Goal: Information Seeking & Learning: Check status

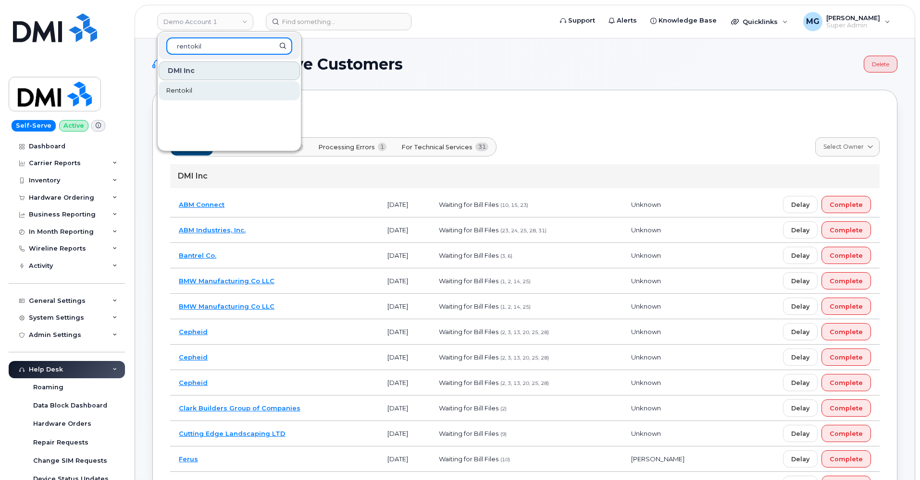
type input "rentokil"
click at [178, 91] on span "Rentokil" at bounding box center [179, 91] width 26 height 10
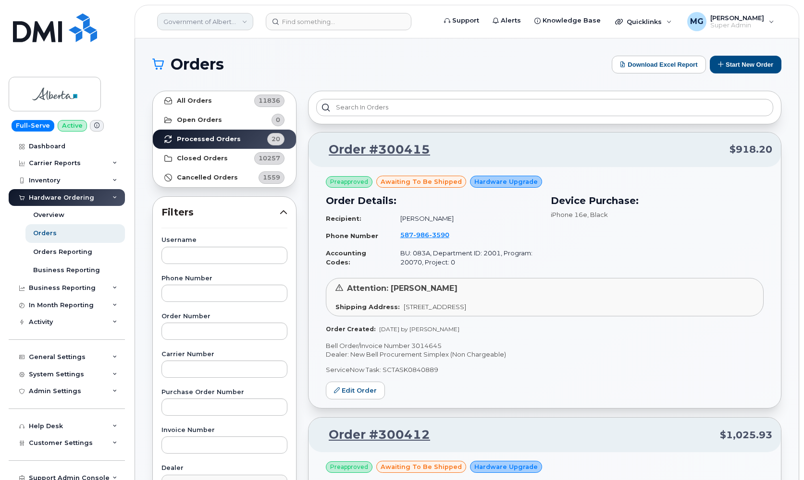
scroll to position [0, 0]
click at [216, 21] on link "Government of Alberta ([GEOGRAPHIC_DATA])" at bounding box center [205, 21] width 96 height 17
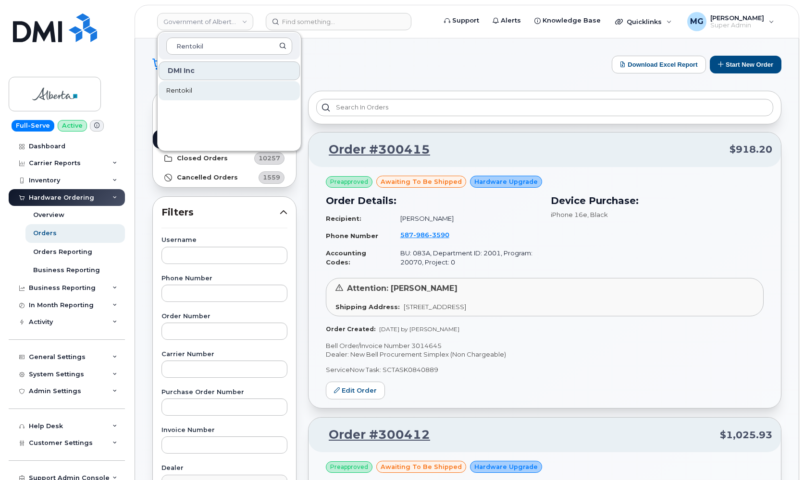
type input "Rentokil"
click at [180, 90] on span "Rentokil" at bounding box center [179, 91] width 26 height 10
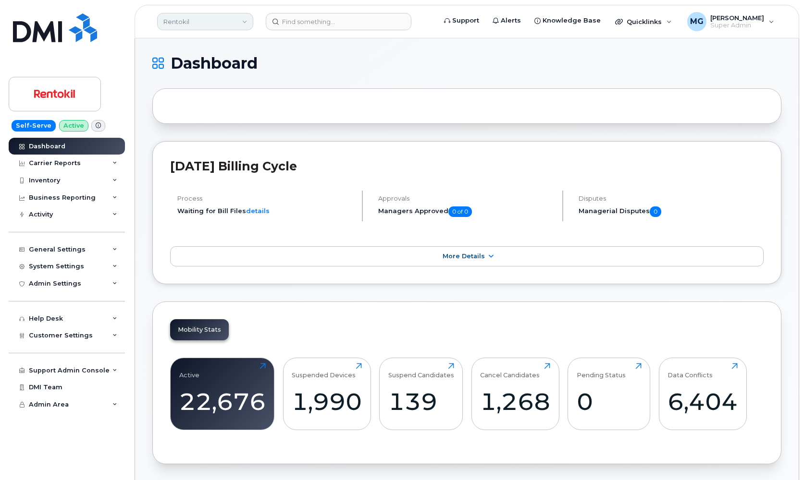
click at [199, 16] on link "Rentokil" at bounding box center [205, 21] width 96 height 17
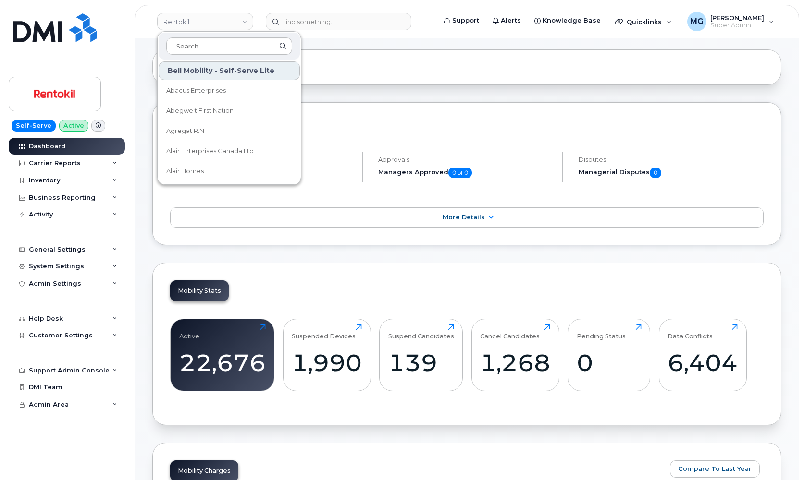
scroll to position [52, 0]
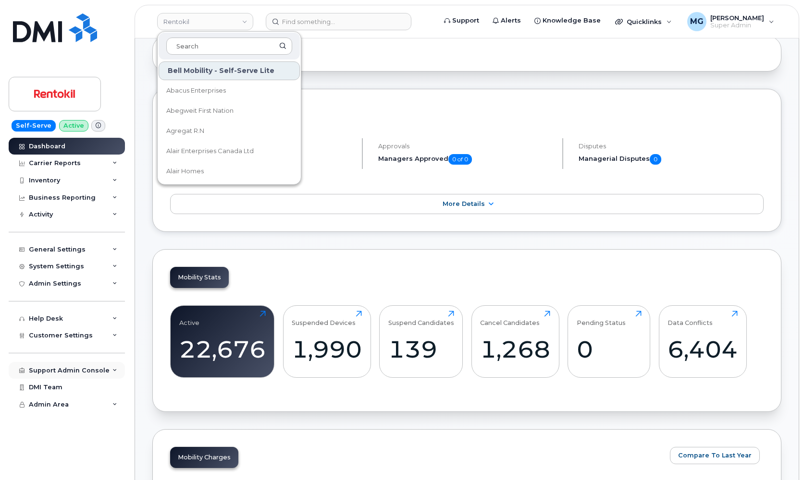
click at [57, 369] on div "Support Admin Console" at bounding box center [69, 371] width 81 height 8
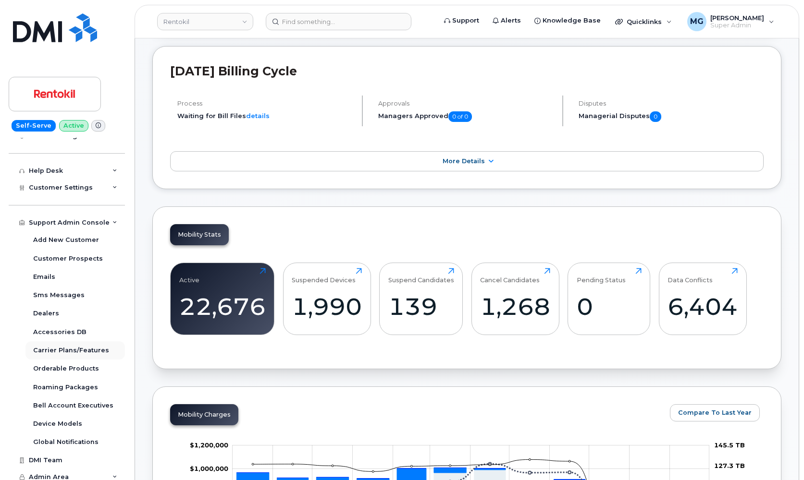
scroll to position [96, 0]
click at [91, 219] on div "Support Admin Console" at bounding box center [69, 223] width 81 height 8
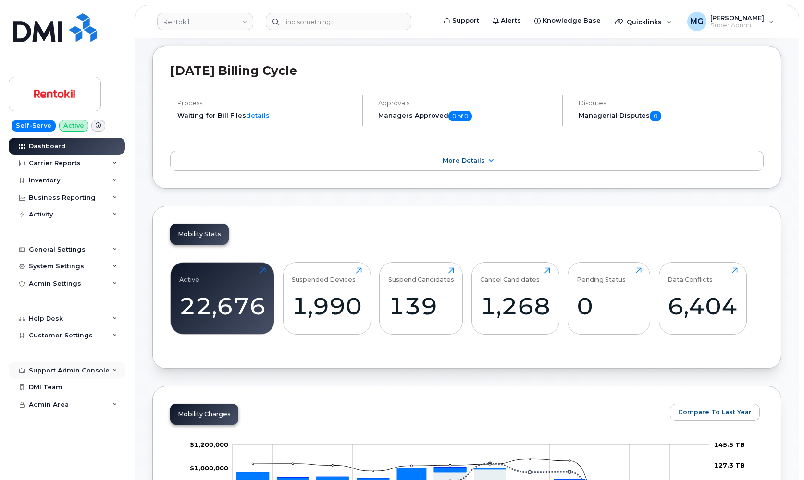
click at [52, 367] on div "Support Admin Console" at bounding box center [69, 371] width 81 height 8
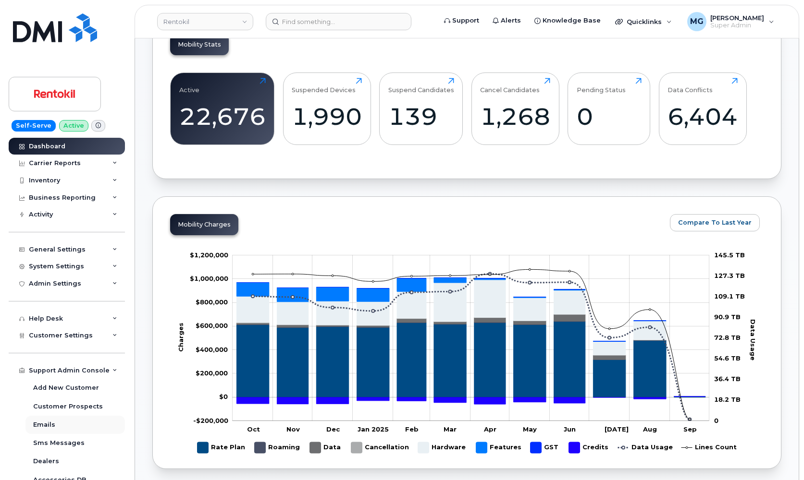
scroll to position [295, 0]
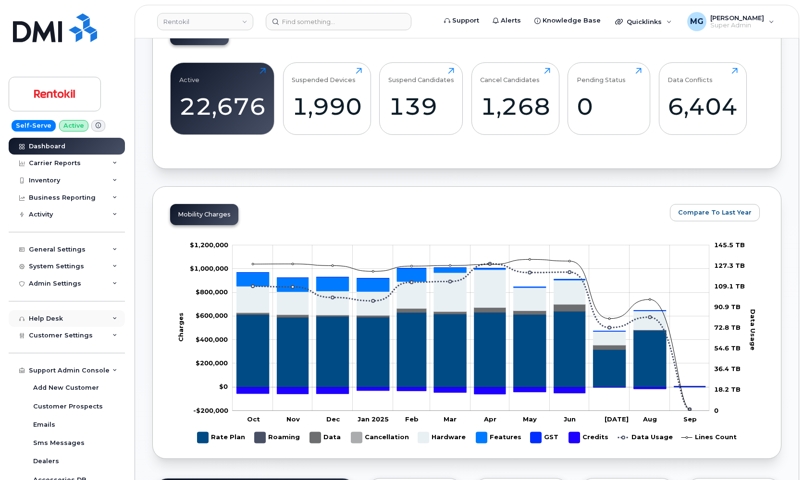
click at [49, 312] on div "Help Desk" at bounding box center [67, 318] width 116 height 17
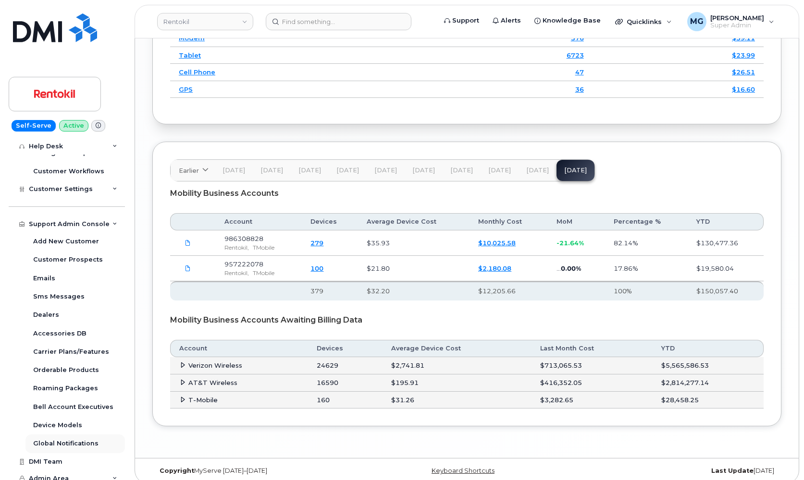
scroll to position [1472, 0]
click at [48, 475] on span "Admin Area" at bounding box center [49, 478] width 40 height 7
click at [52, 475] on span "Admin Area" at bounding box center [49, 478] width 40 height 7
click at [112, 477] on icon at bounding box center [114, 479] width 5 height 5
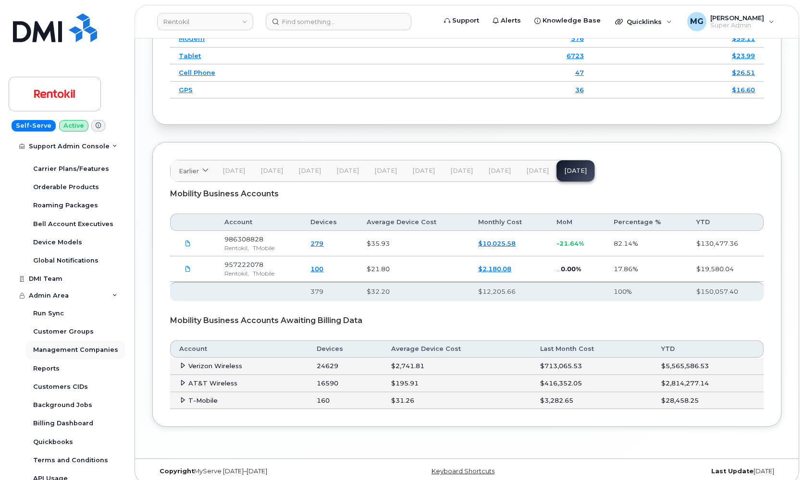
scroll to position [513, 0]
click at [46, 365] on div "Reports" at bounding box center [46, 369] width 26 height 9
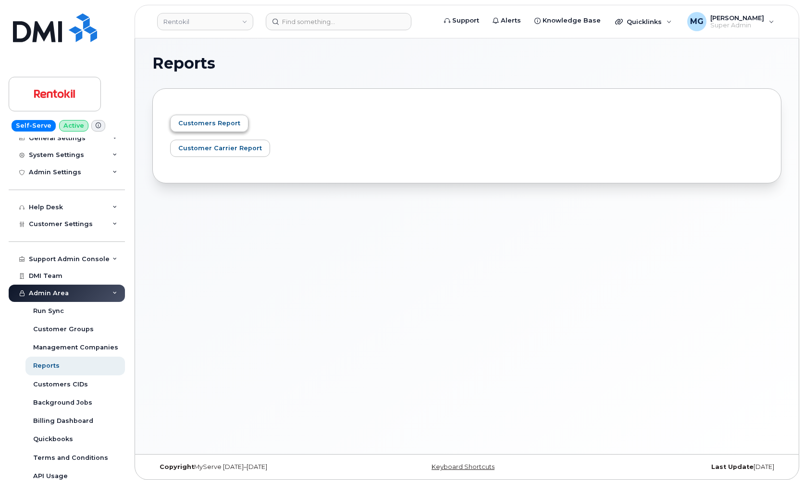
click at [201, 122] on span "Customers Report" at bounding box center [209, 123] width 62 height 9
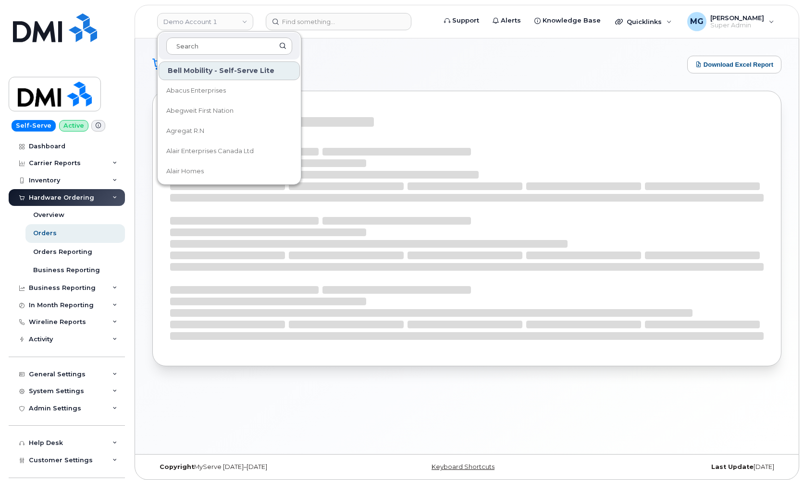
click at [191, 47] on input at bounding box center [229, 45] width 126 height 17
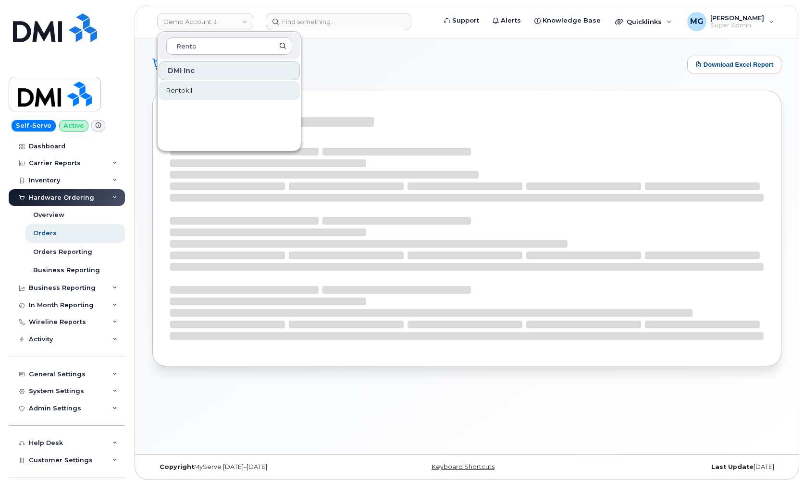
type input "Rento"
click at [175, 92] on span "Rentokil" at bounding box center [179, 91] width 26 height 10
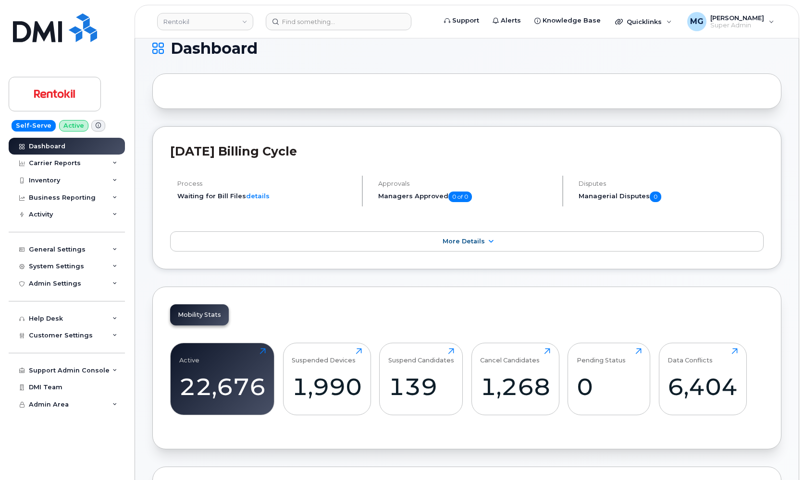
scroll to position [16, 0]
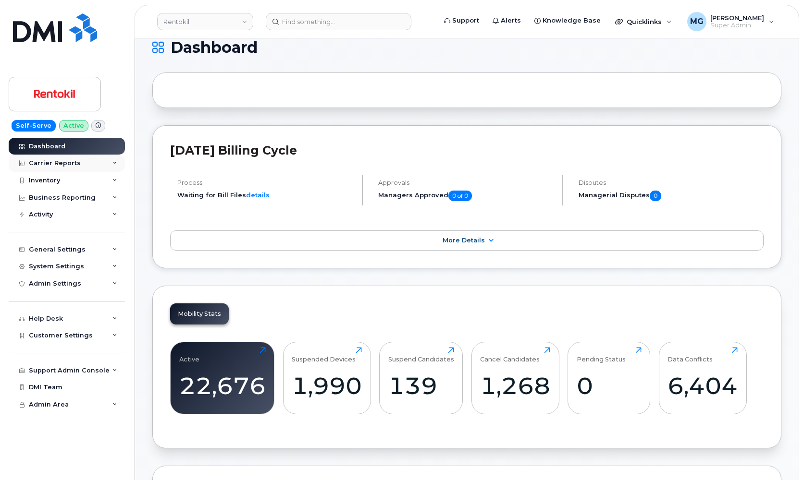
click at [45, 162] on div "Carrier Reports" at bounding box center [55, 163] width 52 height 8
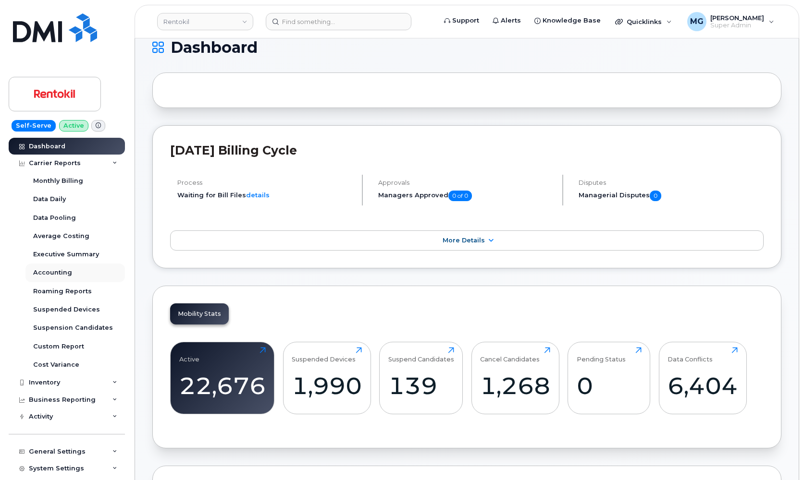
click at [59, 270] on div "Accounting" at bounding box center [52, 273] width 39 height 9
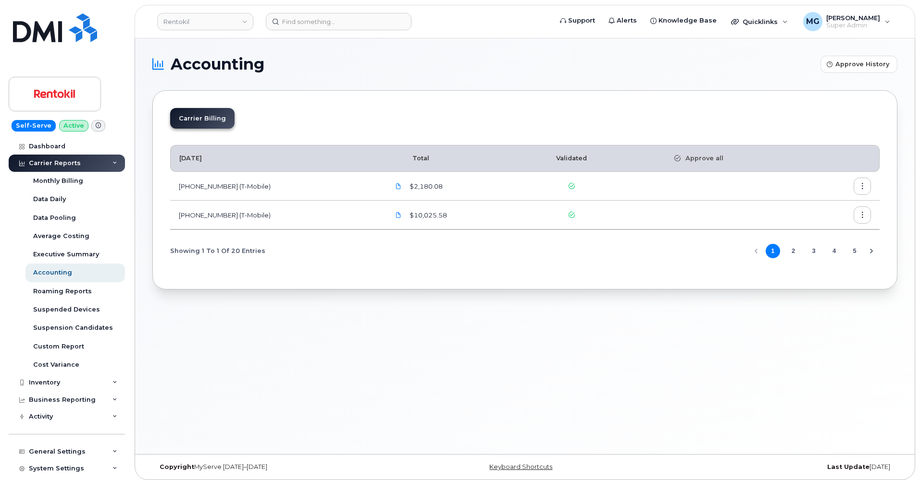
click at [792, 250] on button "2" at bounding box center [792, 251] width 14 height 14
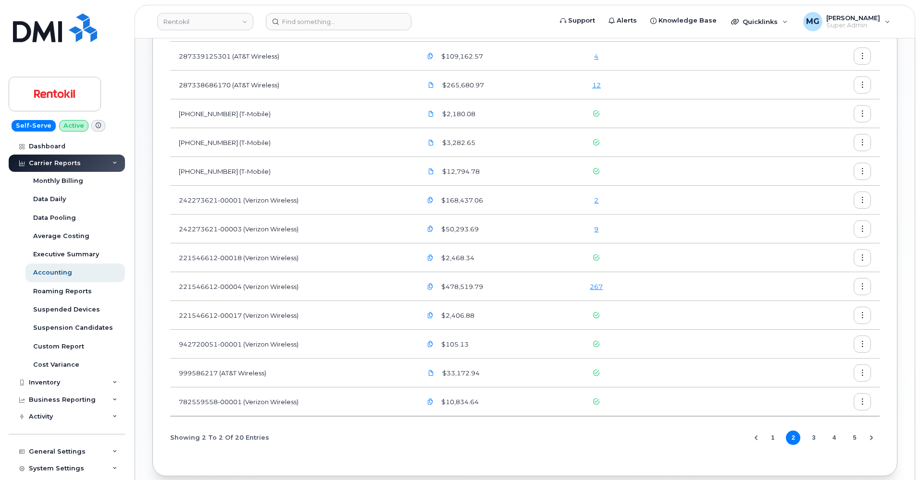
scroll to position [252, 0]
click at [433, 281] on icon "button" at bounding box center [430, 281] width 6 height 6
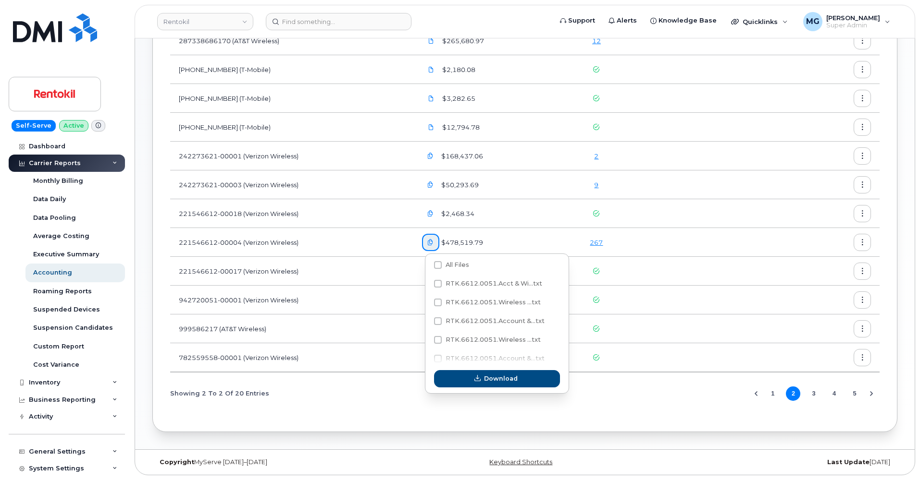
scroll to position [290, 0]
click at [803, 394] on button "3" at bounding box center [813, 394] width 14 height 14
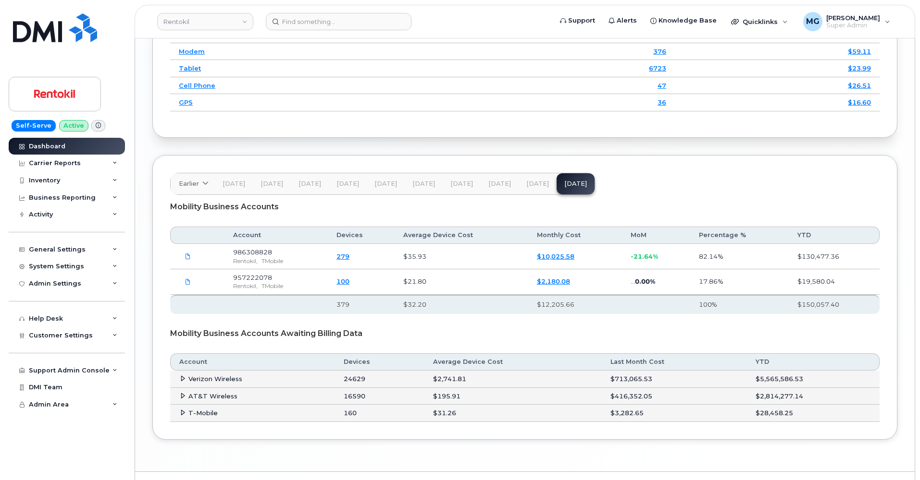
scroll to position [1429, 0]
click at [59, 159] on div "Carrier Reports" at bounding box center [55, 163] width 52 height 8
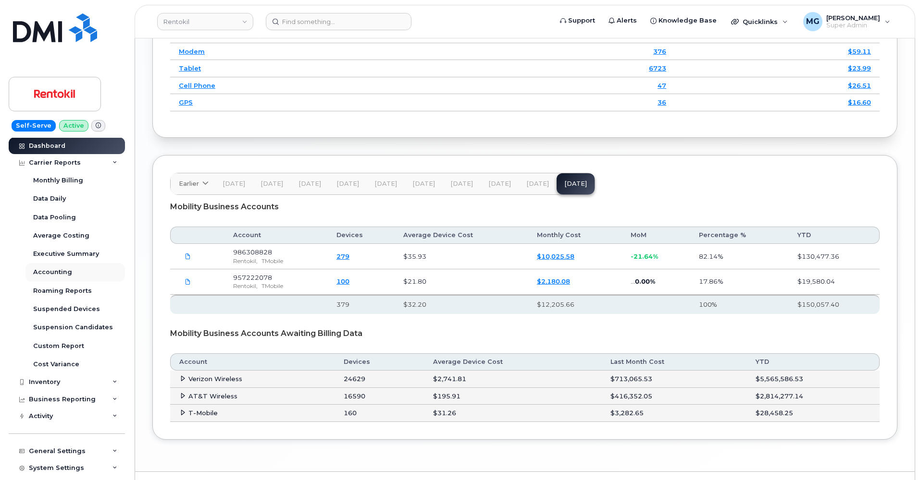
scroll to position [2, 0]
click at [49, 268] on div "Accounting" at bounding box center [52, 271] width 39 height 9
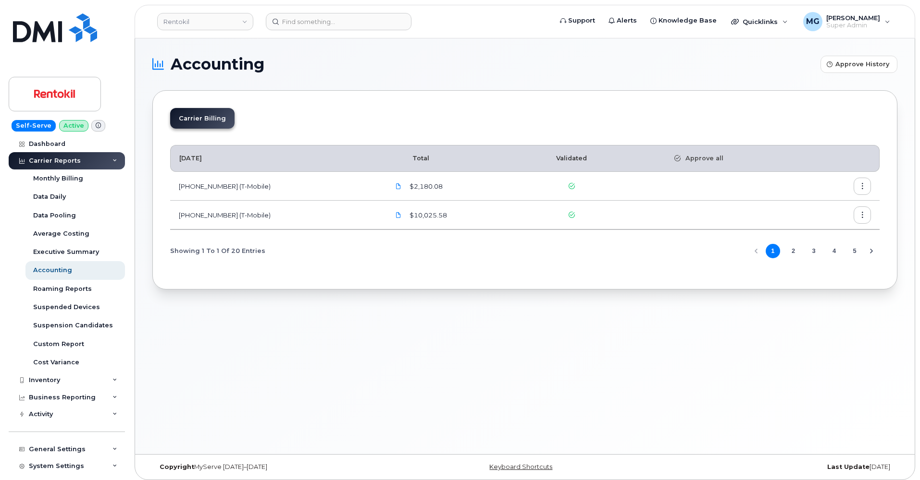
click at [815, 252] on button "3" at bounding box center [813, 251] width 14 height 14
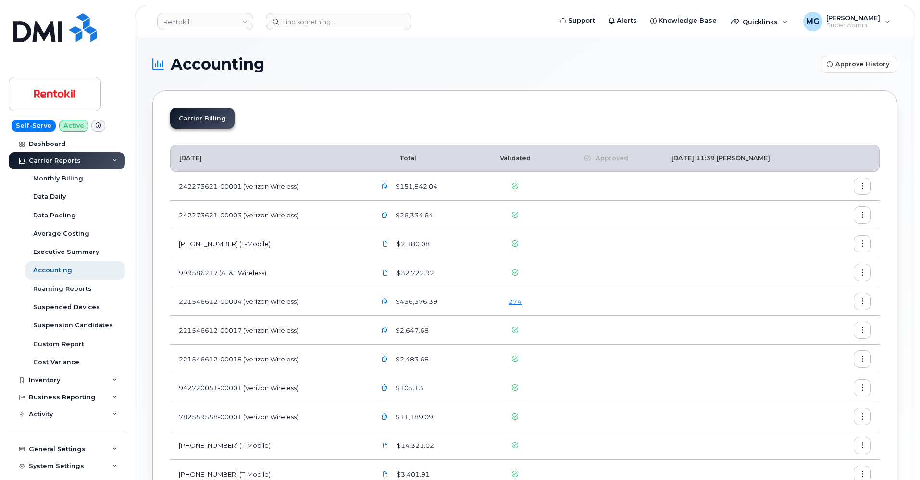
drag, startPoint x: 644, startPoint y: 158, endPoint x: 781, endPoint y: 160, distance: 136.9
click at [781, 160] on th "[DATE] 11:39 [PERSON_NAME]" at bounding box center [746, 158] width 167 height 27
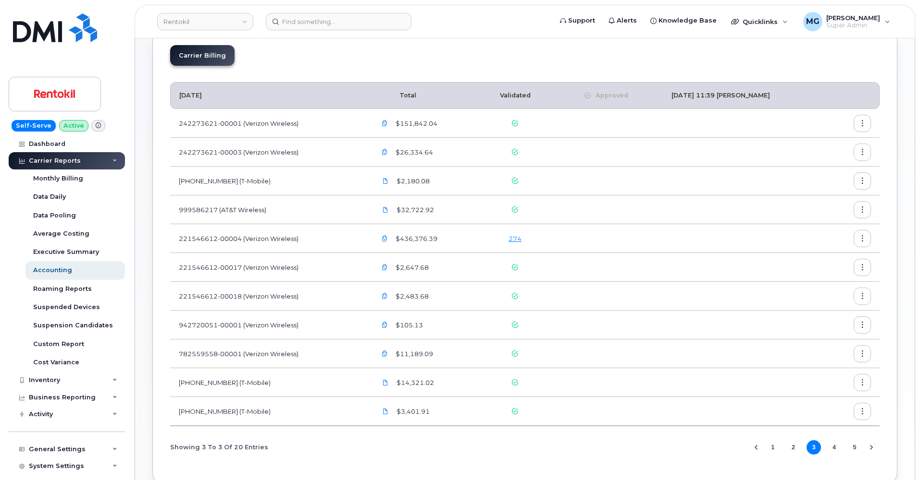
scroll to position [61, 0]
click at [851, 447] on button "5" at bounding box center [854, 449] width 14 height 14
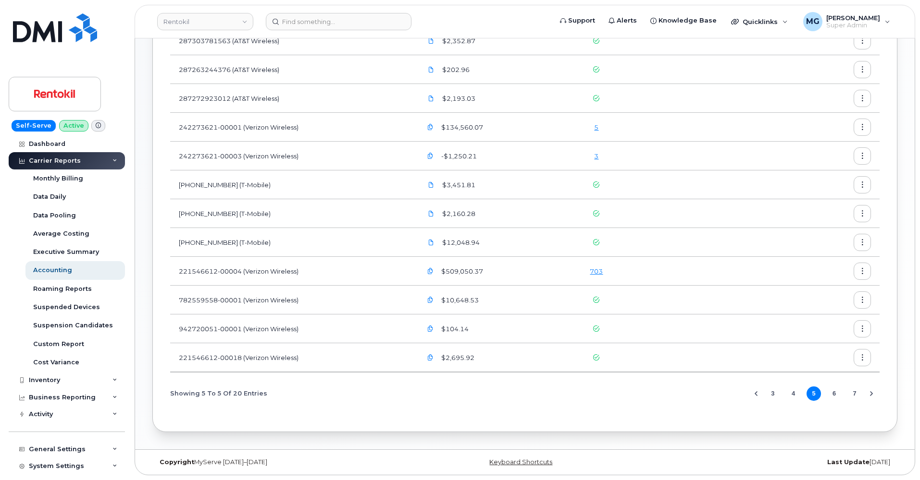
scroll to position [261, 0]
